Goal: Find contact information: Find contact information

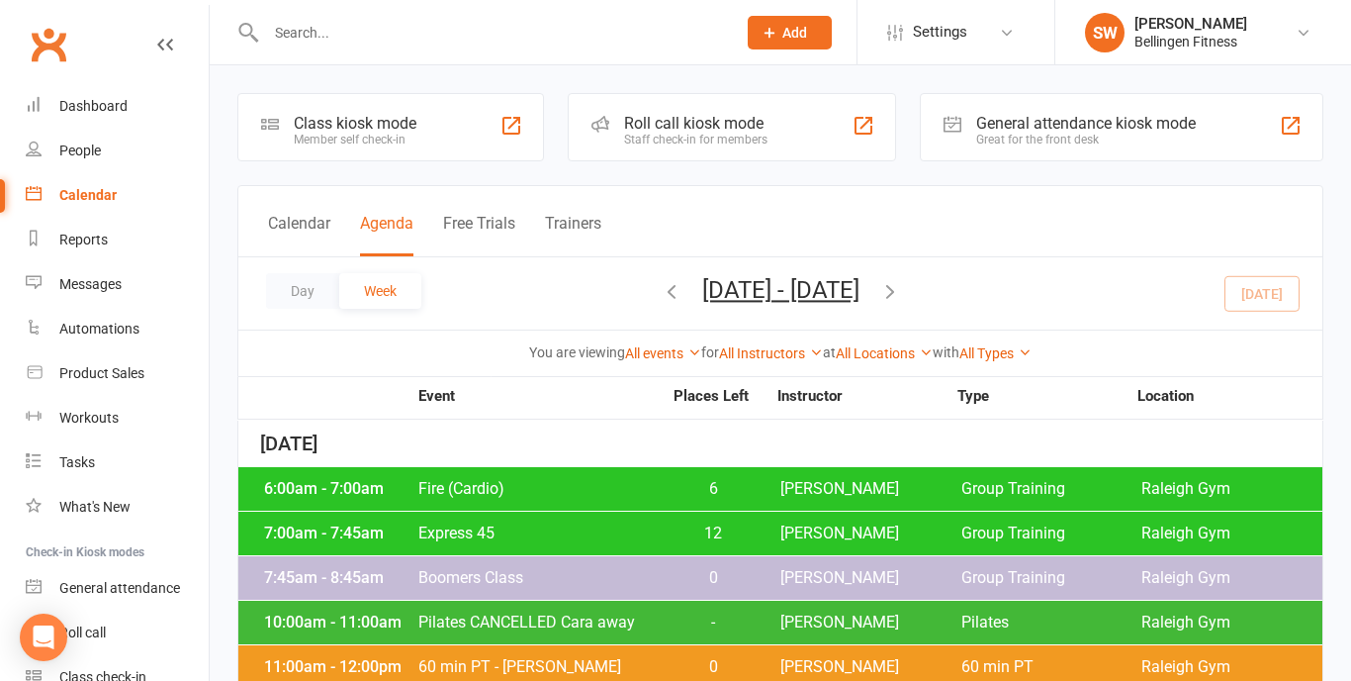
click at [88, 105] on div "Dashboard" at bounding box center [93, 106] width 68 height 16
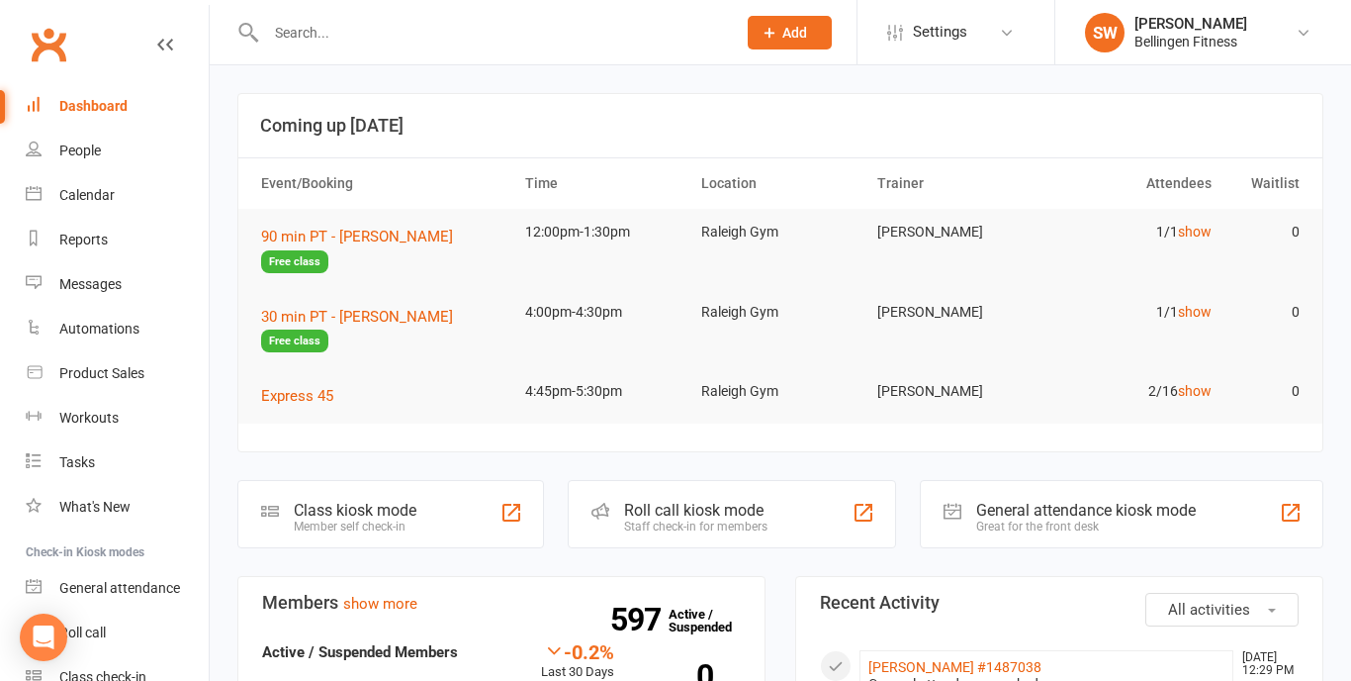
click at [358, 31] on input "text" at bounding box center [491, 33] width 462 height 28
click at [373, 57] on div at bounding box center [479, 32] width 485 height 64
click at [299, 34] on input "text" at bounding box center [491, 33] width 462 height 28
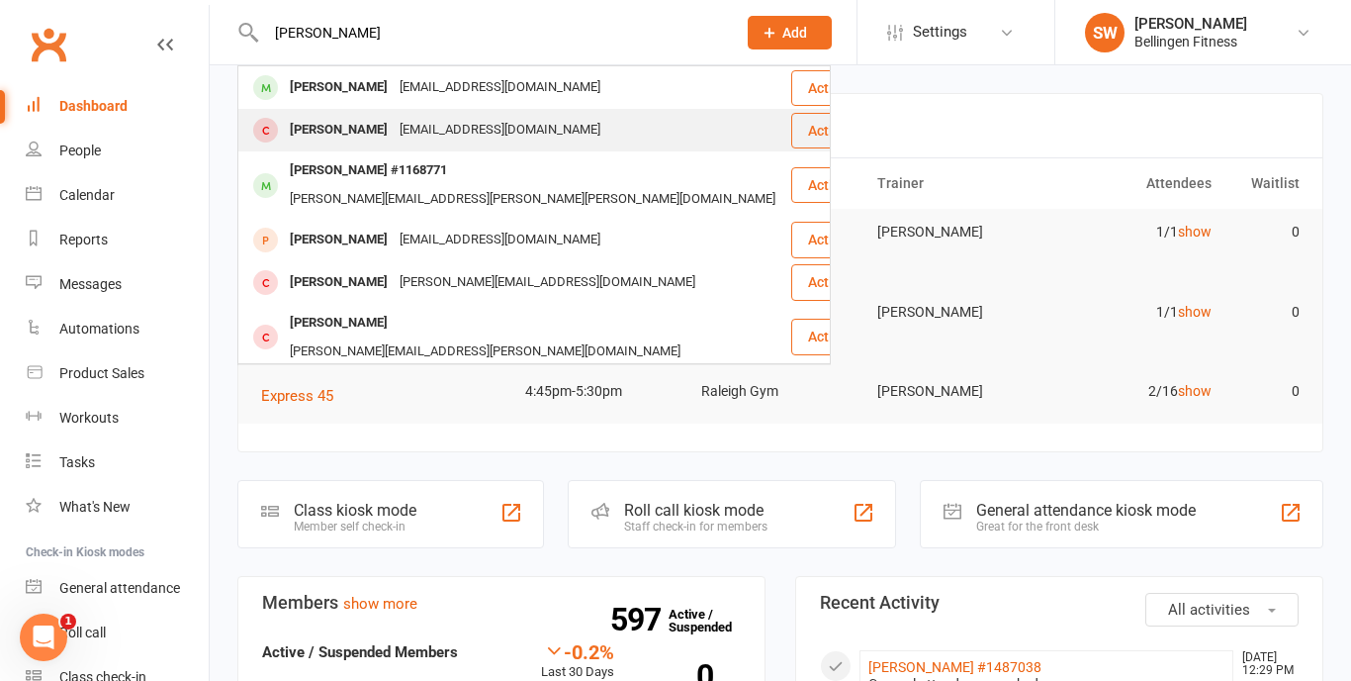
type input "[PERSON_NAME]"
click at [350, 127] on div "[PERSON_NAME]" at bounding box center [339, 130] width 110 height 29
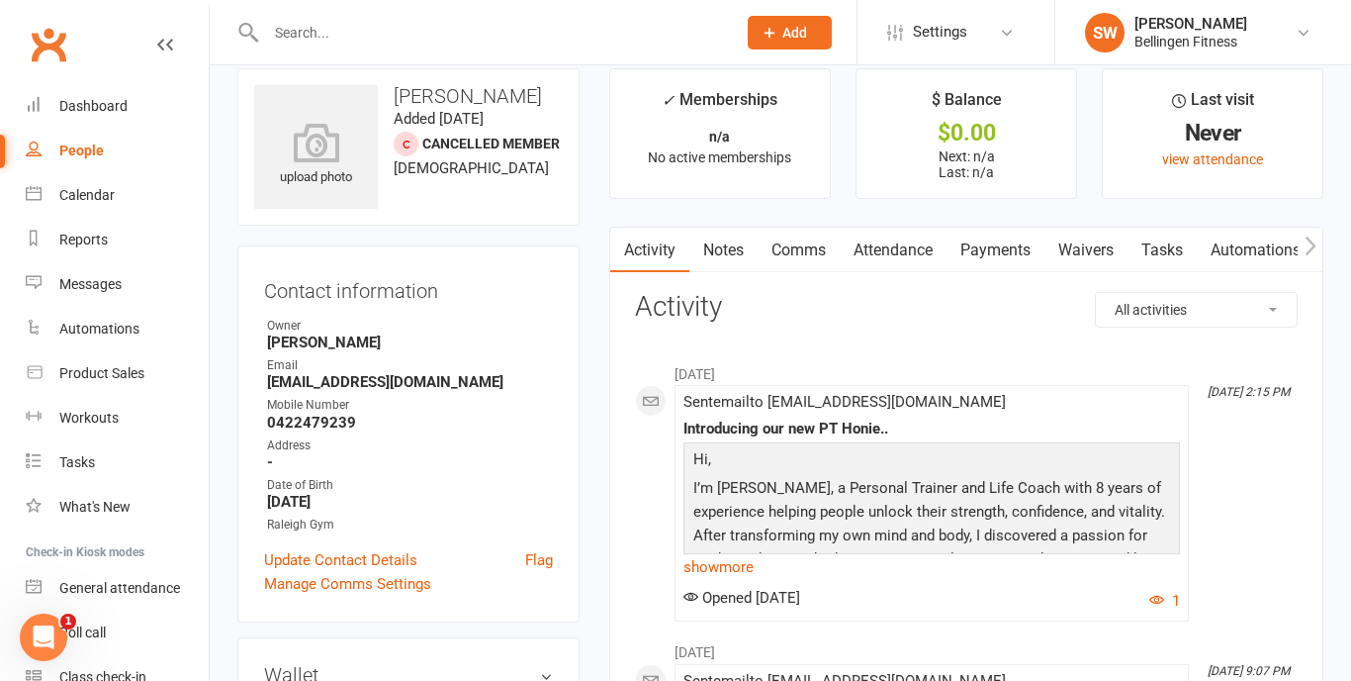
scroll to position [15, 0]
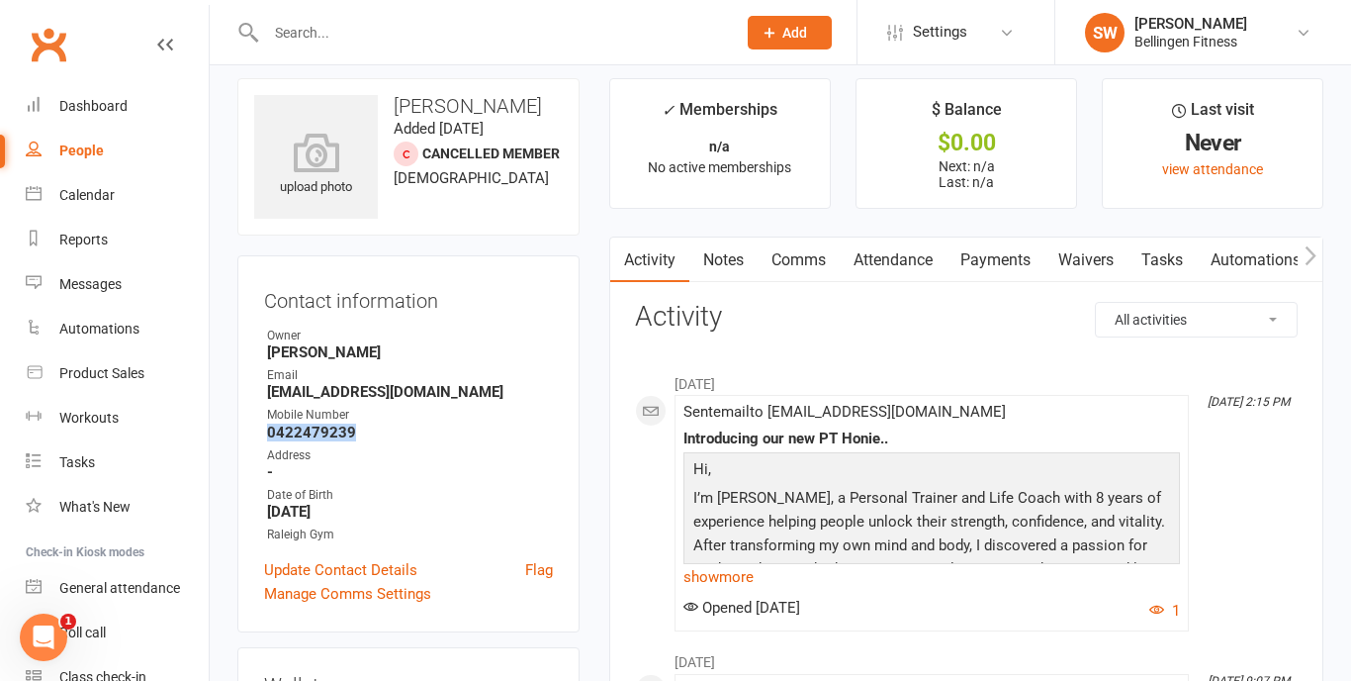
drag, startPoint x: 355, startPoint y: 428, endPoint x: 262, endPoint y: 436, distance: 93.3
click at [262, 436] on div "Contact information Owner [PERSON_NAME] Email [EMAIL_ADDRESS][DOMAIN_NAME] Mobi…" at bounding box center [408, 443] width 342 height 377
